Goal: Information Seeking & Learning: Learn about a topic

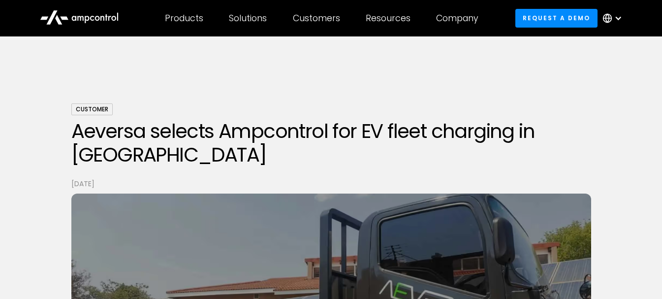
click at [297, 128] on h1 "Aeversa selects Ampcontrol for EV fleet charging in [GEOGRAPHIC_DATA]" at bounding box center [331, 142] width 520 height 47
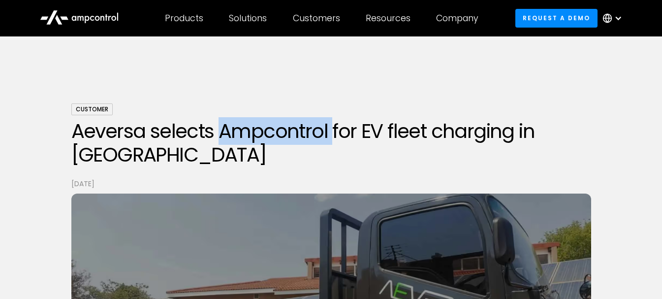
click at [297, 128] on h1 "Aeversa selects Ampcontrol for EV fleet charging in [GEOGRAPHIC_DATA]" at bounding box center [331, 142] width 520 height 47
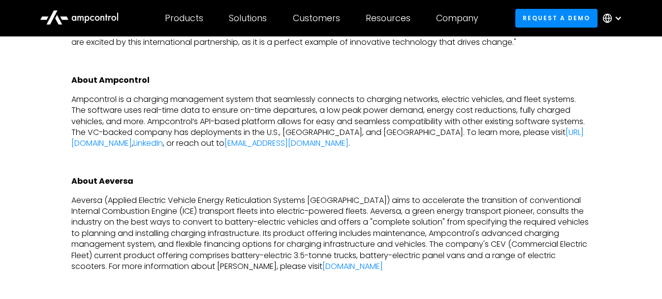
scroll to position [640, 0]
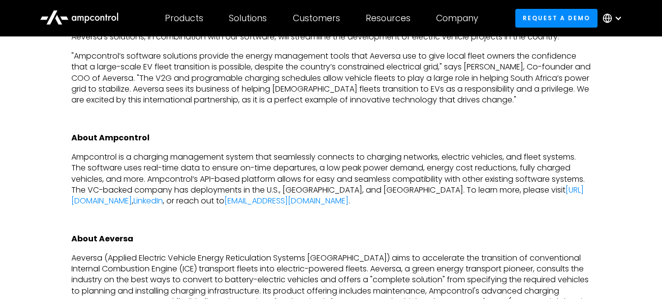
click at [235, 159] on p "Ampcontrol is a charging management system that seamlessly connects to charging…" at bounding box center [331, 179] width 520 height 55
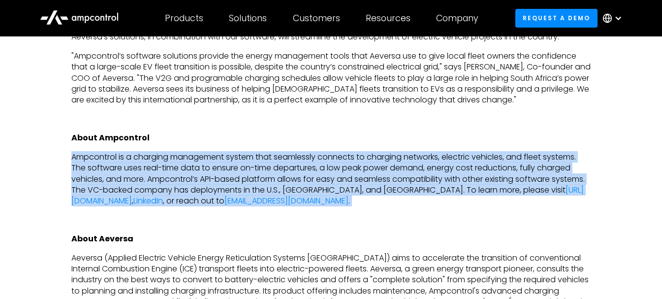
click at [235, 159] on p "Ampcontrol is a charging management system that seamlessly connects to charging…" at bounding box center [331, 179] width 520 height 55
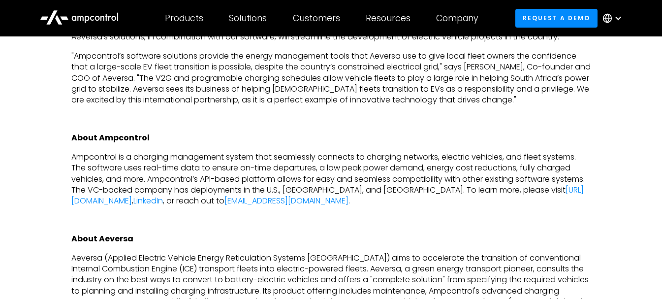
click at [110, 136] on strong "About Ampcontrol" at bounding box center [110, 137] width 78 height 11
copy strong "Ampcontrol"
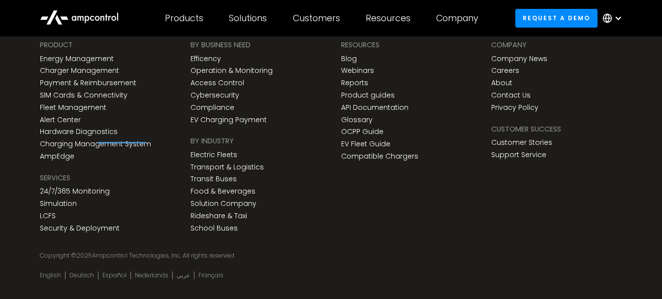
scroll to position [1755, 0]
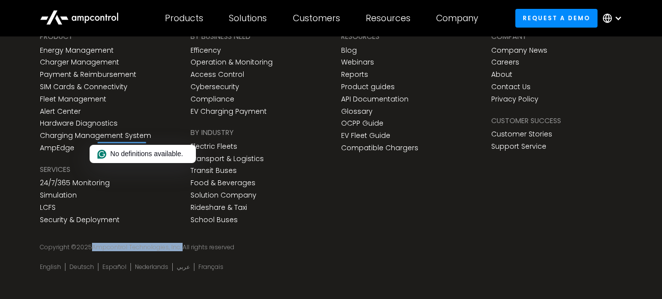
drag, startPoint x: 91, startPoint y: 234, endPoint x: 179, endPoint y: 229, distance: 88.2
click at [179, 243] on div "Copyright © 2025 Ampcontrol Technologies, Inc. All rights reserved" at bounding box center [331, 247] width 583 height 8
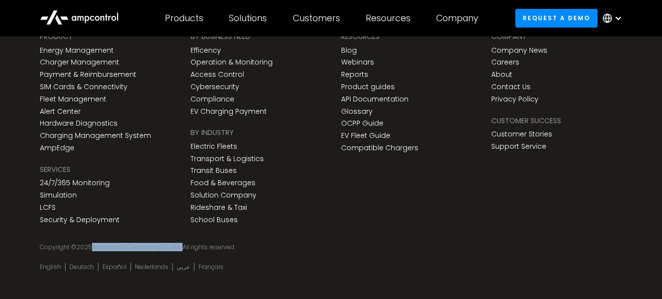
copy div "Ampcontrol Technologies, Inc."
